Goal: Task Accomplishment & Management: Manage account settings

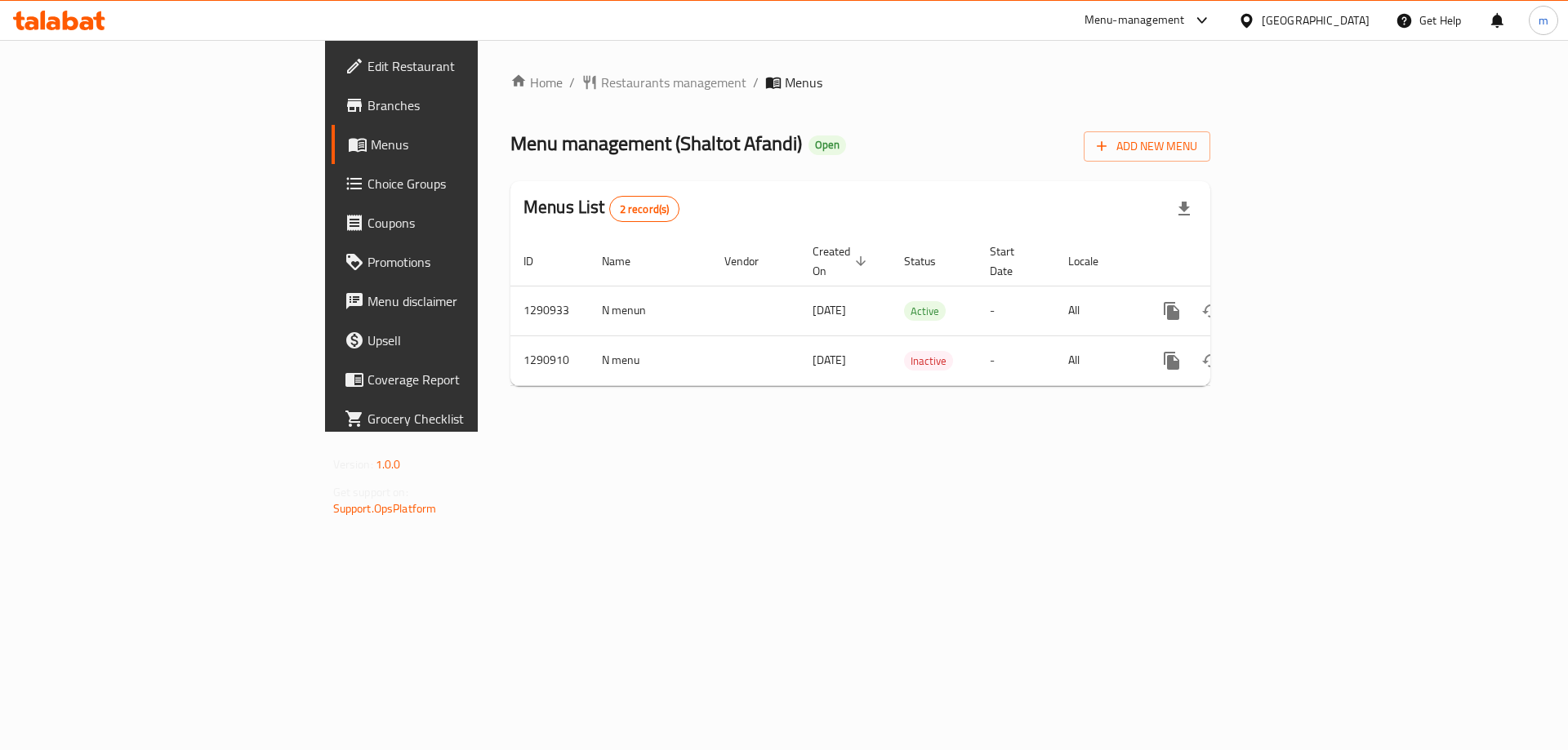
click at [367, 190] on span "Choice Groups" at bounding box center [470, 184] width 206 height 19
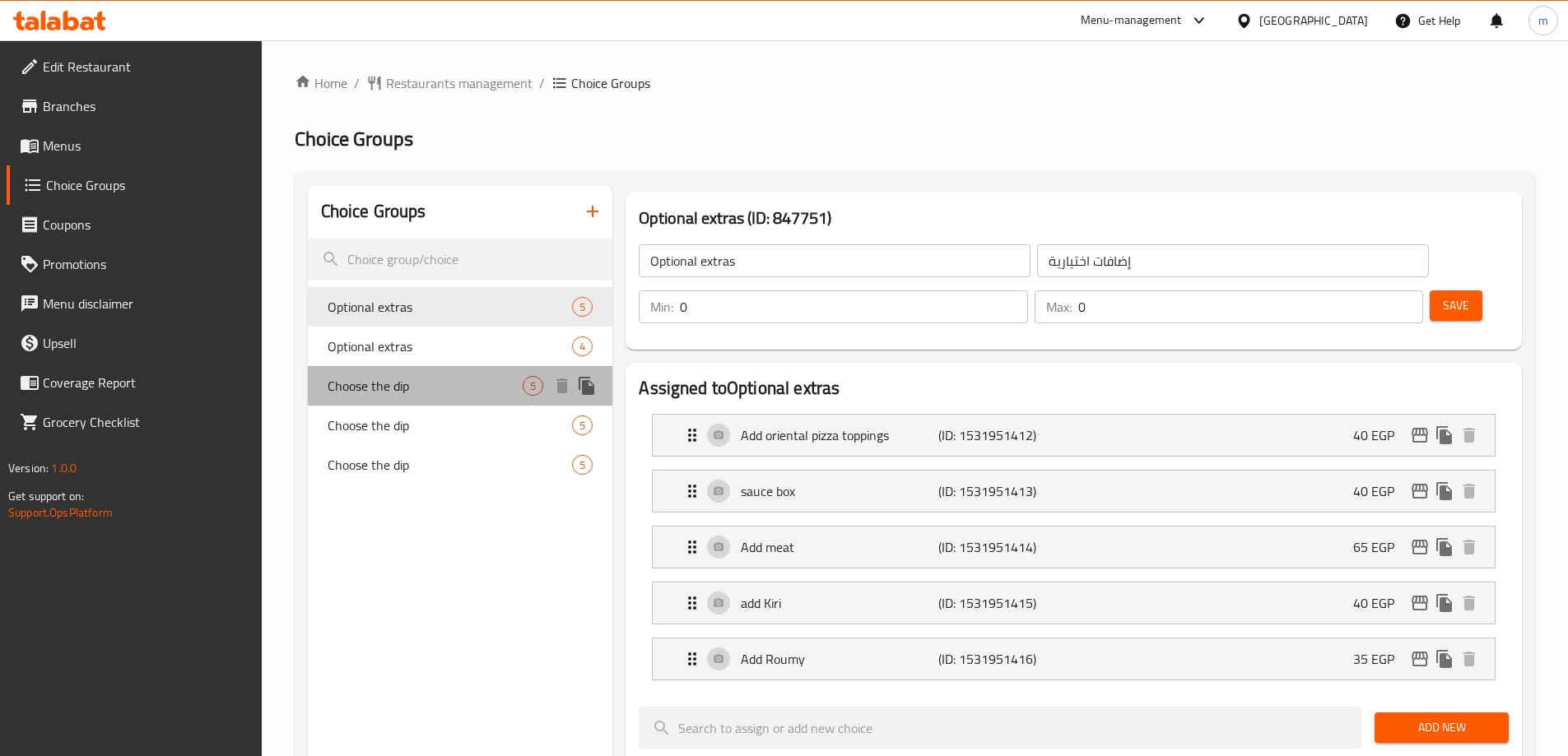
click at [450, 367] on div "Choose the dip 5" at bounding box center [460, 386] width 305 height 40
type input "Choose the dip"
type input "[PERSON_NAME]"
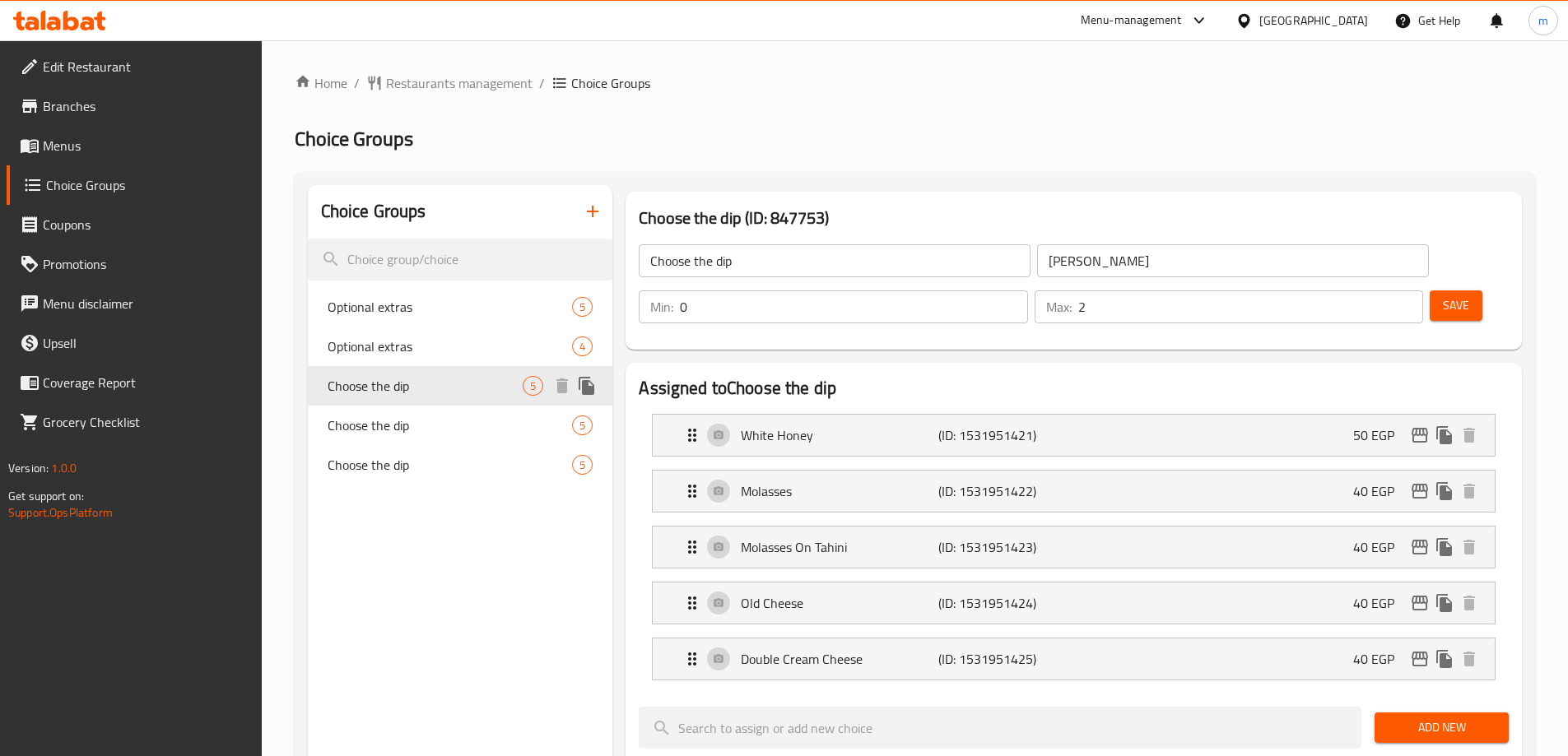
click at [442, 403] on div "Choose the dip 5" at bounding box center [460, 386] width 305 height 40
click at [439, 428] on span "Choose the dip" at bounding box center [425, 425] width 196 height 19
type input "3"
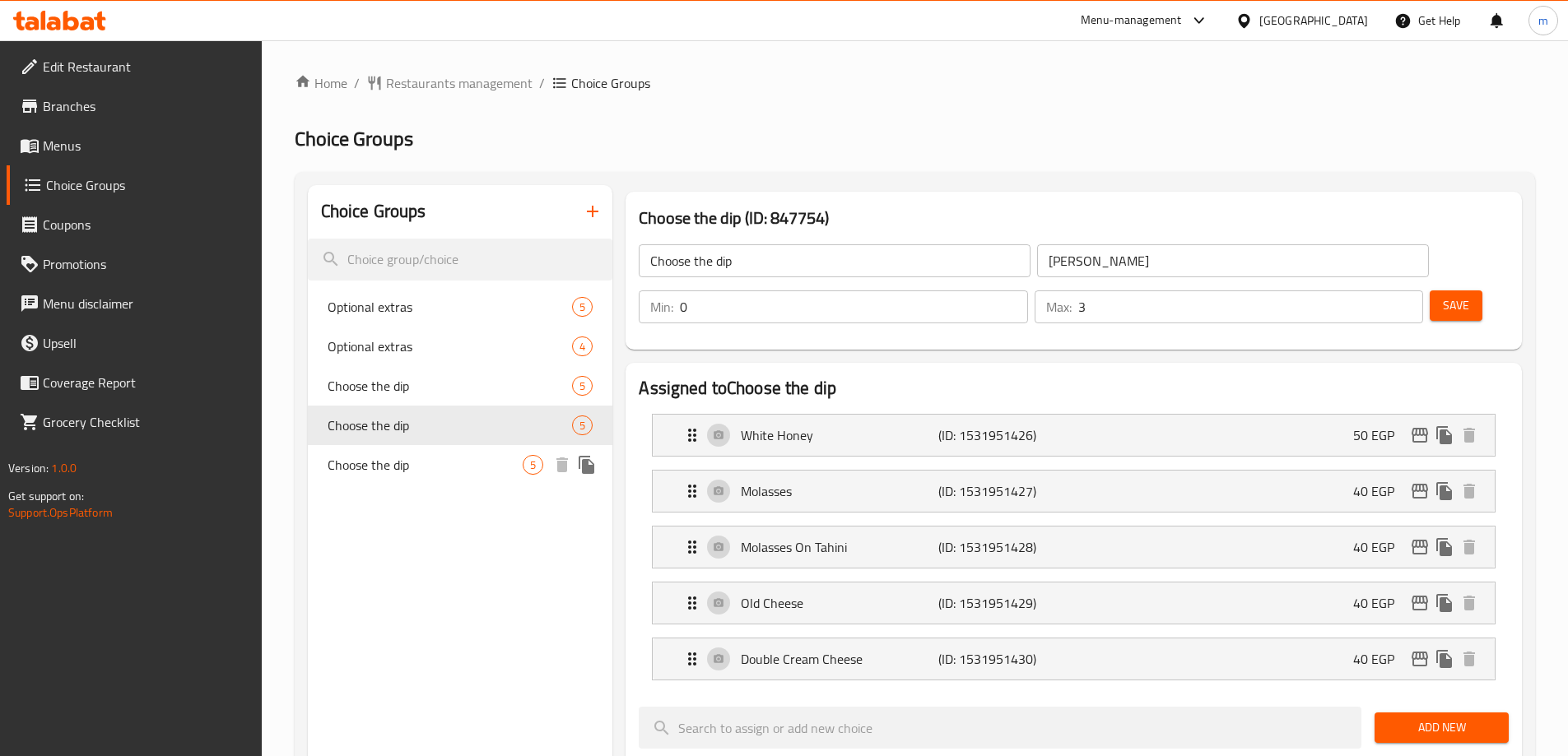
click at [432, 467] on span "Choose the dip" at bounding box center [425, 465] width 196 height 19
type input "[PERSON_NAME]"
type input "1"
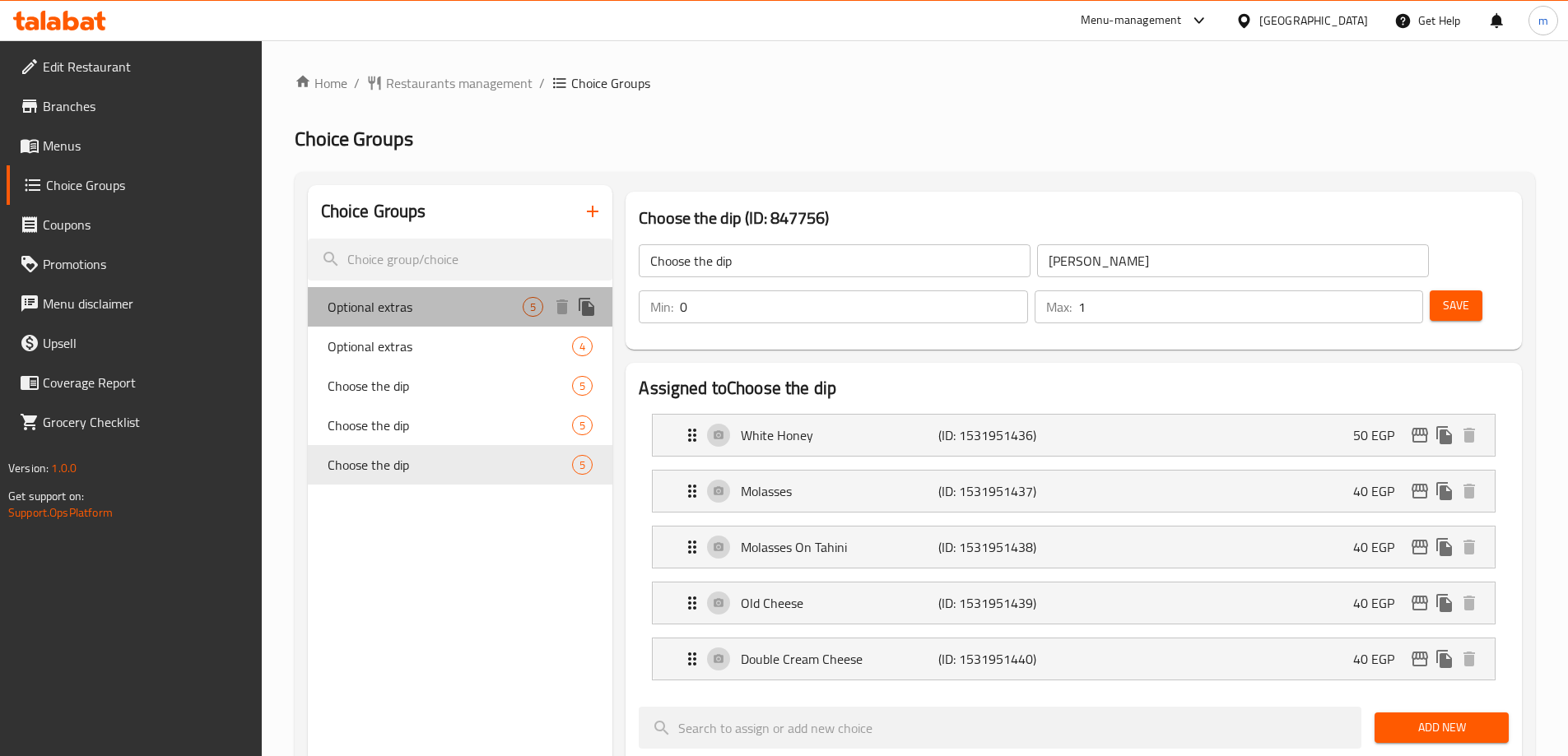
click at [405, 289] on div "Optional extras 5" at bounding box center [460, 306] width 305 height 40
type input "Optional extras"
type input "إضافات اختيارية"
type input "0"
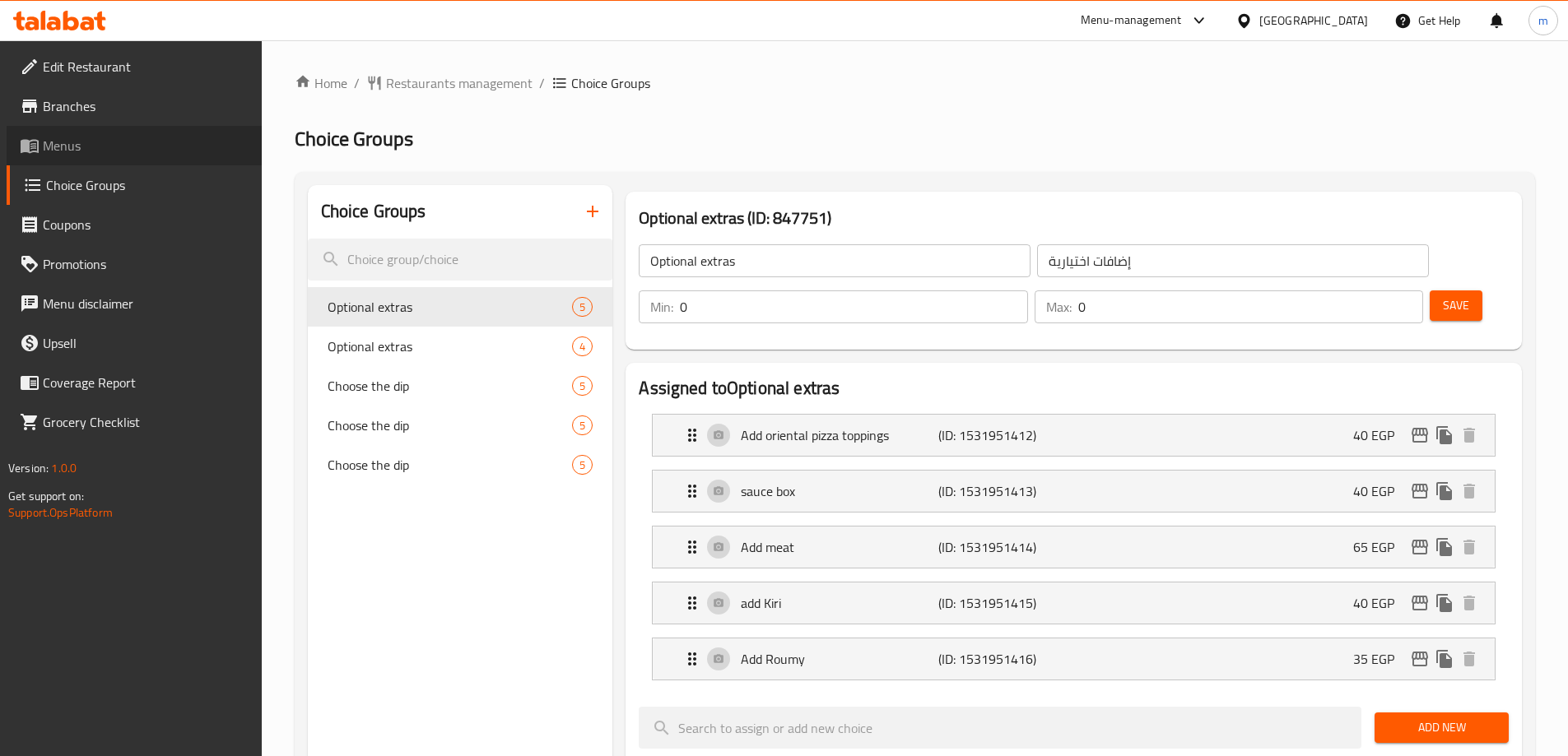
click at [51, 149] on span "Menus" at bounding box center [145, 145] width 205 height 19
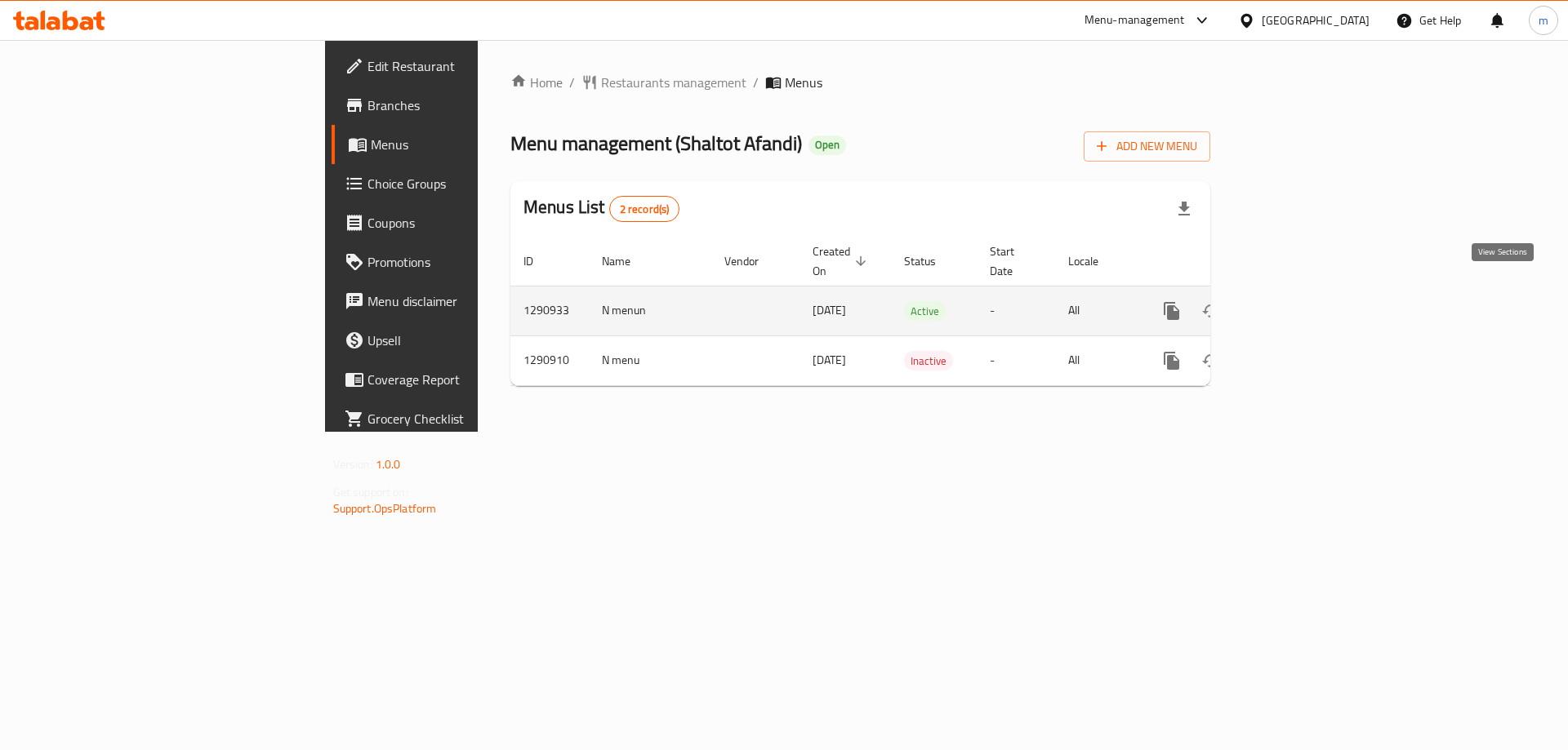
click at [1299, 301] on icon "enhanced table" at bounding box center [1290, 311] width 19 height 19
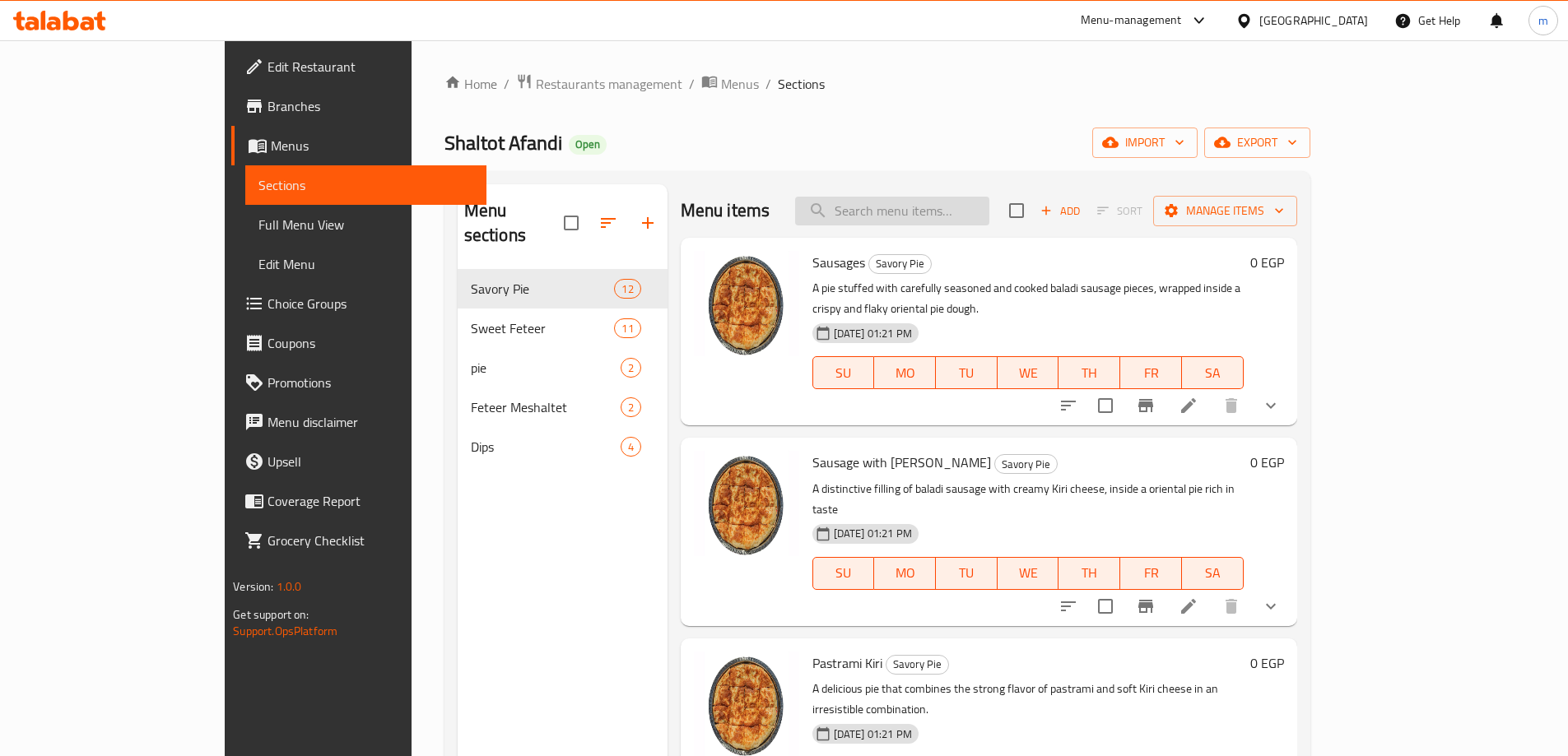
click at [989, 216] on input "search" at bounding box center [892, 211] width 194 height 29
paste input "Strips Ranch"
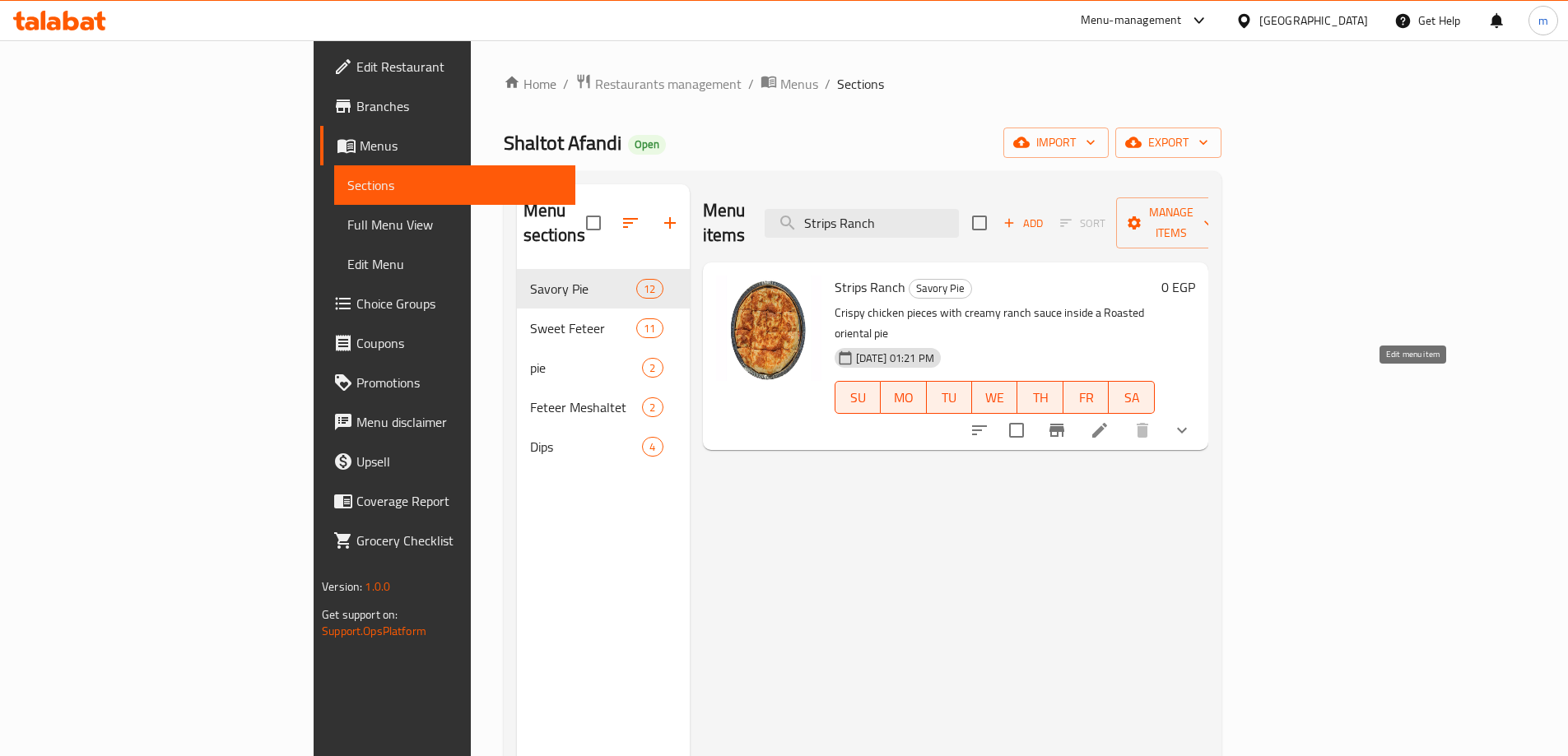
type input "Strips Ranch"
click at [1109, 420] on icon at bounding box center [1100, 430] width 19 height 19
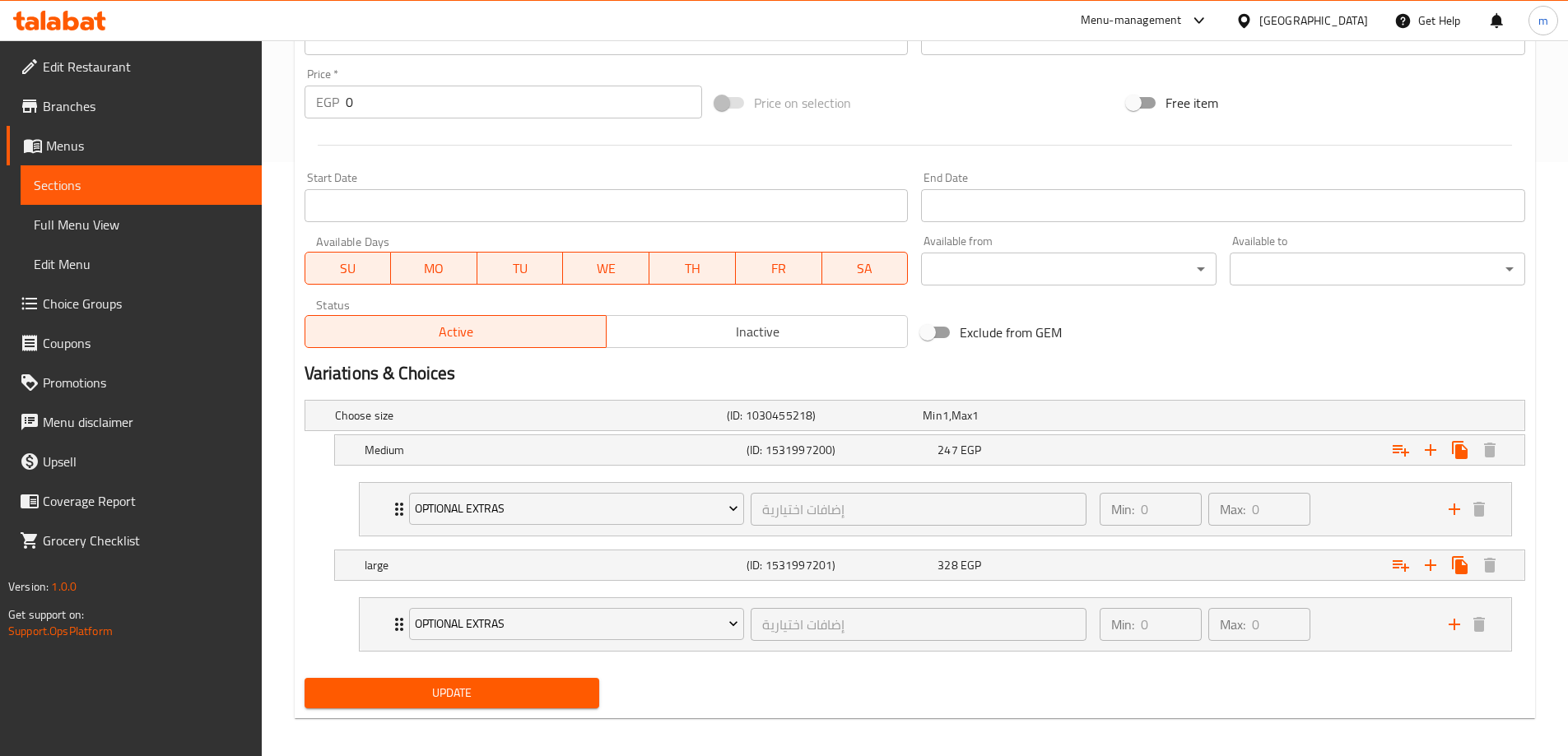
scroll to position [602, 0]
